Goal: Check status: Check status

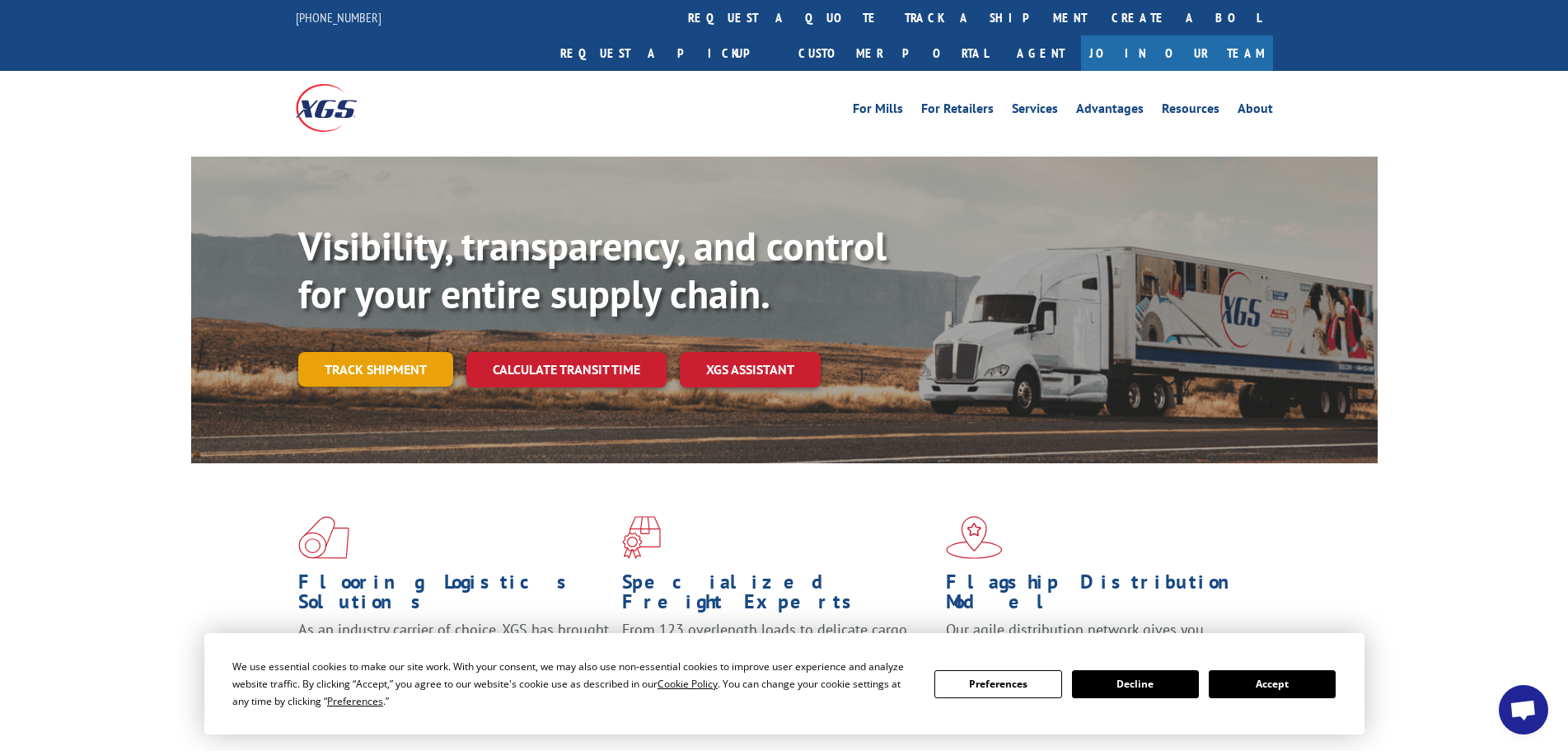
click at [363, 352] on link "Track shipment" at bounding box center [375, 369] width 155 height 34
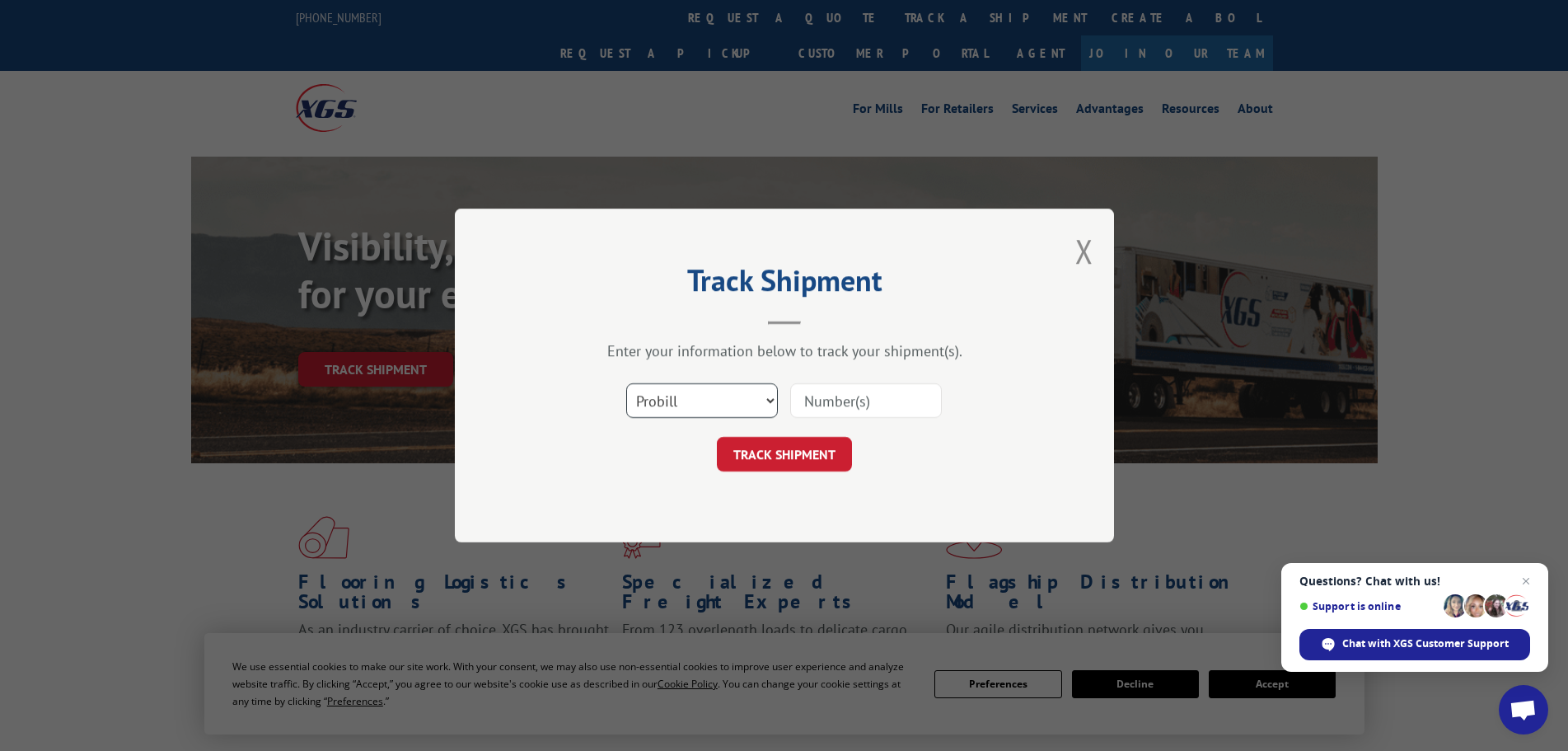
click at [676, 413] on select "Select category... Probill BOL PO" at bounding box center [702, 400] width 151 height 34
select select "bol"
click at [627, 383] on select "Select category... Probill BOL PO" at bounding box center [702, 400] width 151 height 34
click at [884, 400] on input at bounding box center [865, 400] width 151 height 34
paste input "362615"
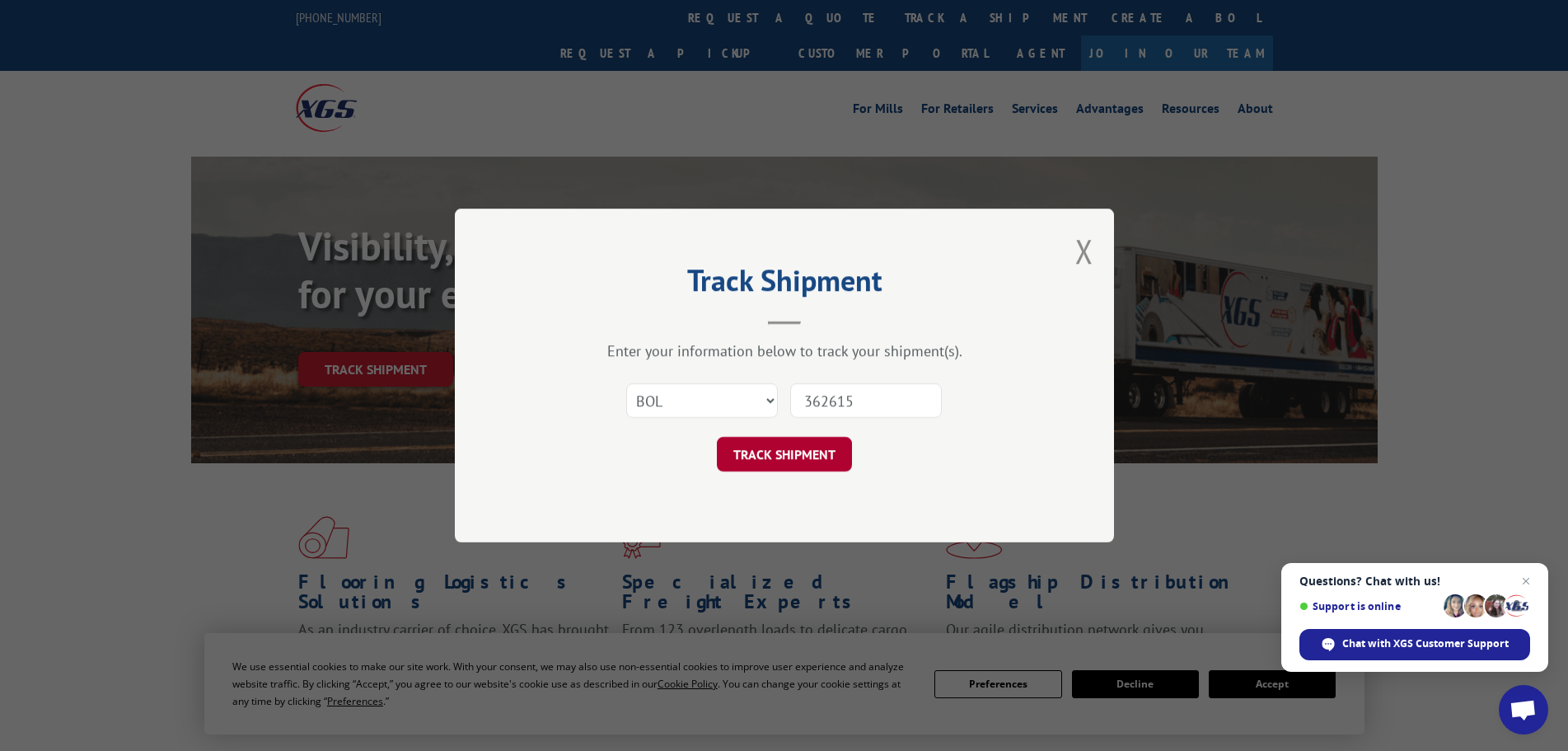
type input "362615"
click at [788, 452] on button "TRACK SHIPMENT" at bounding box center [784, 453] width 136 height 34
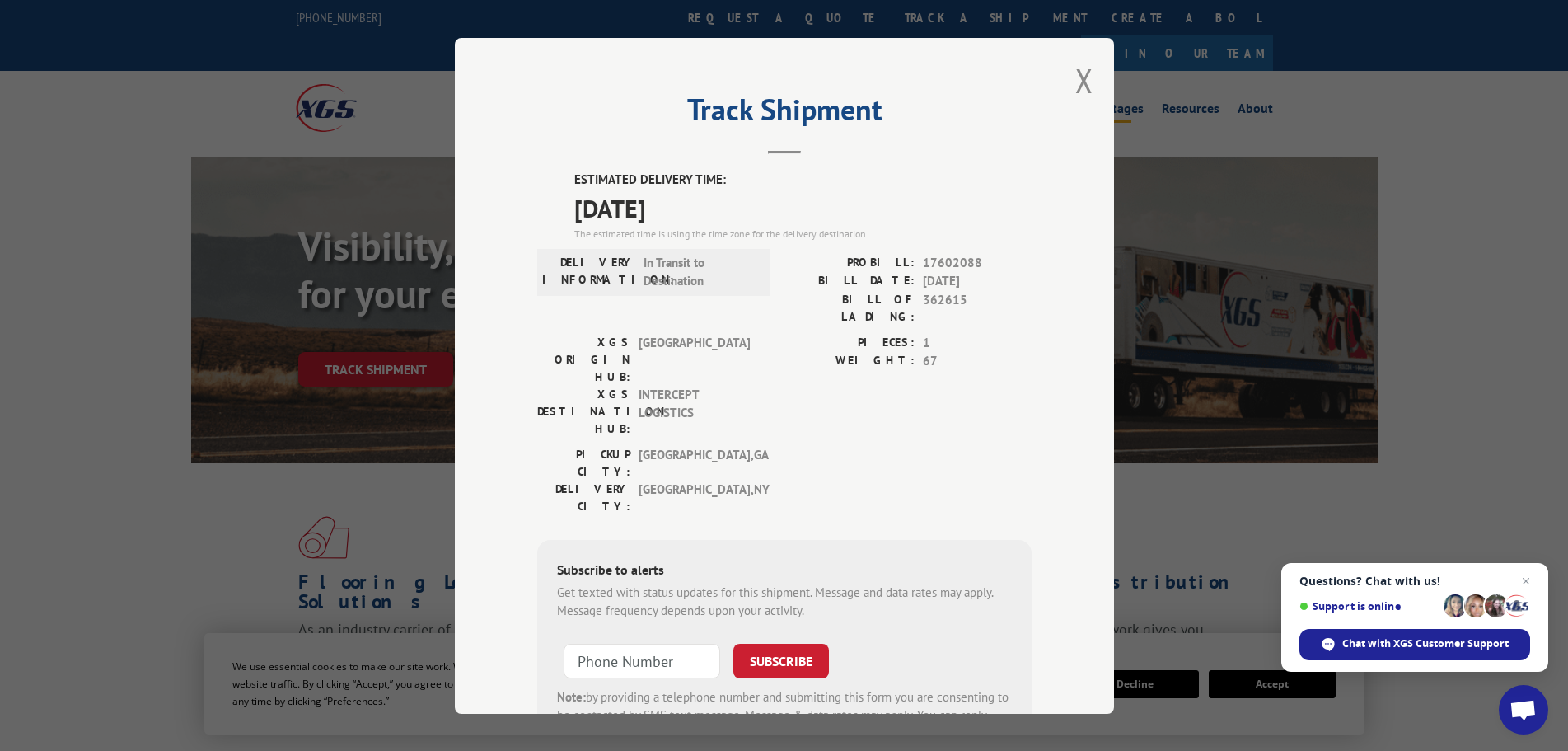
click at [1080, 78] on button "Close modal" at bounding box center [1084, 80] width 19 height 44
